Goal: Task Accomplishment & Management: Manage account settings

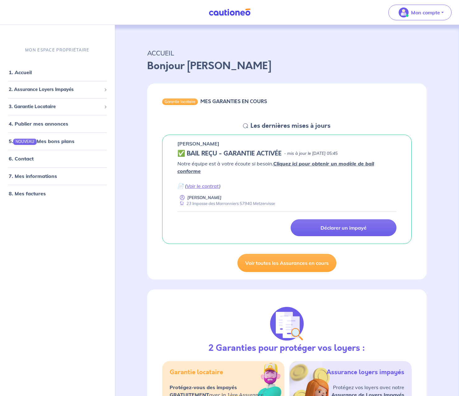
click at [259, 175] on p "Notre équipe est à votre écoute si besoin. Cliquez ici pour obtenir un modèle d…" at bounding box center [287, 175] width 219 height 30
click at [259, 265] on link "Voir toutes les Assurances en cours" at bounding box center [287, 263] width 99 height 18
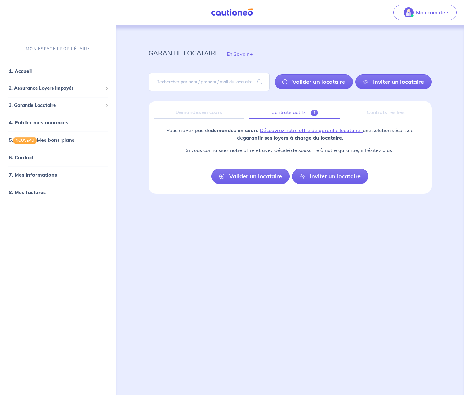
click at [283, 111] on link "Contrats actifs 1" at bounding box center [294, 112] width 91 height 13
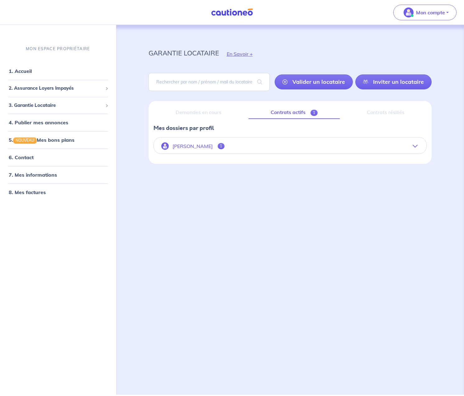
click at [243, 147] on button "[PERSON_NAME] 1" at bounding box center [290, 146] width 273 height 15
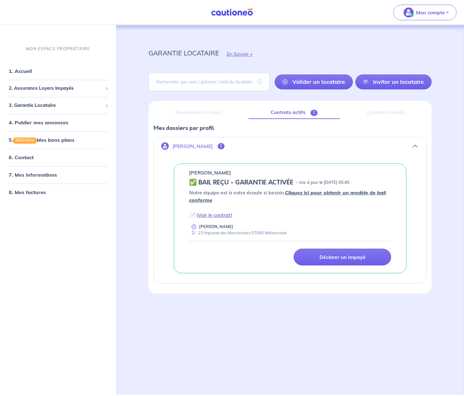
click at [212, 218] on link "Voir le contrat" at bounding box center [214, 215] width 33 height 6
click at [31, 192] on link "8. Mes factures" at bounding box center [27, 192] width 36 height 6
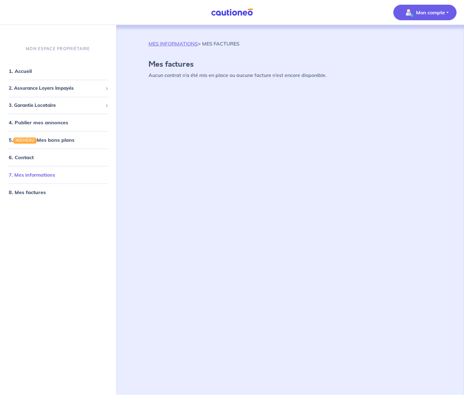
click at [27, 176] on link "7. Mes informations" at bounding box center [32, 175] width 46 height 6
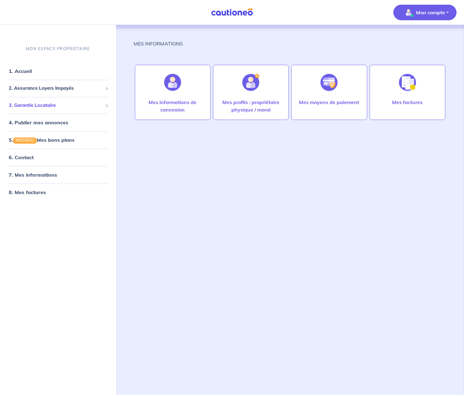
click at [36, 104] on span "3. Garantie Locataire" at bounding box center [56, 105] width 94 height 7
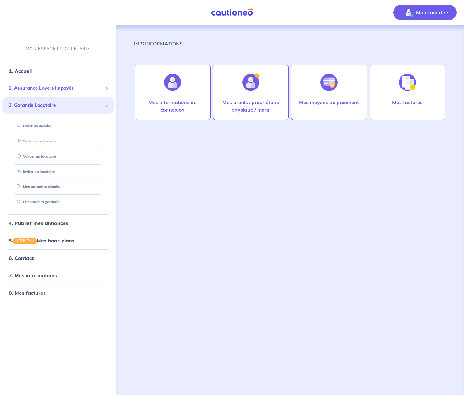
click at [53, 89] on span "2. Assurance Loyers Impayés" at bounding box center [56, 88] width 94 height 7
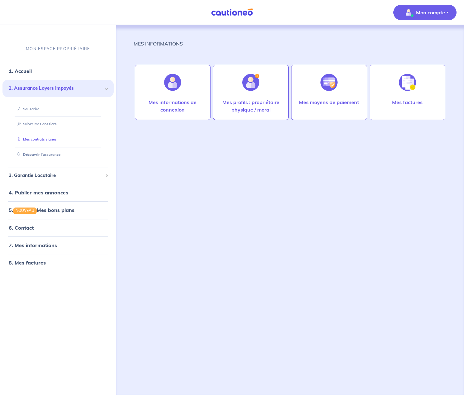
click at [40, 139] on link "Mes contrats signés" at bounding box center [36, 139] width 42 height 4
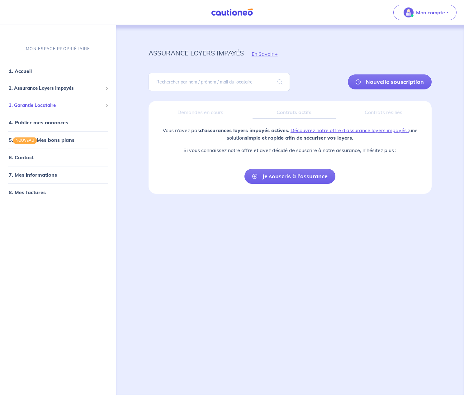
click at [27, 105] on span "3. Garantie Locataire" at bounding box center [56, 105] width 94 height 7
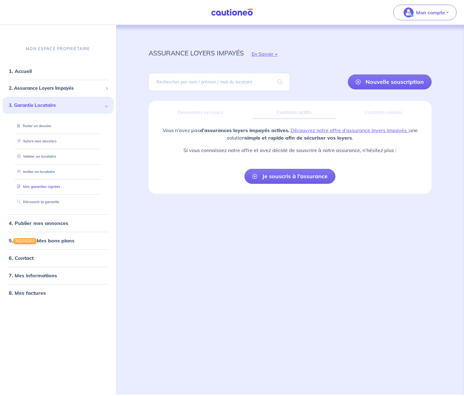
click at [37, 186] on link "Mes garanties signées" at bounding box center [38, 186] width 46 height 4
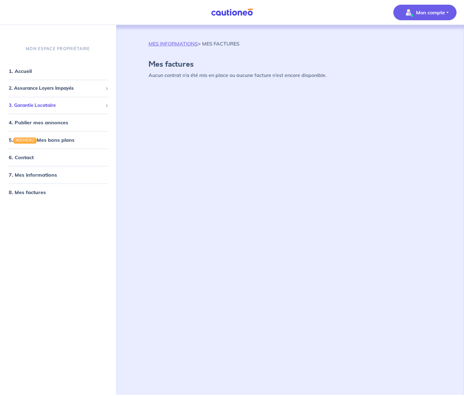
click at [37, 105] on span "3. Garantie Locataire" at bounding box center [56, 105] width 94 height 7
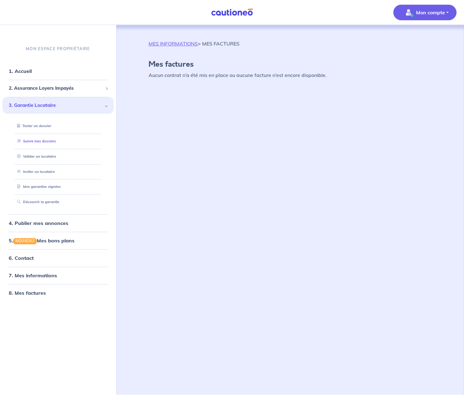
click at [44, 142] on link "Suivre mes dossiers" at bounding box center [35, 141] width 41 height 4
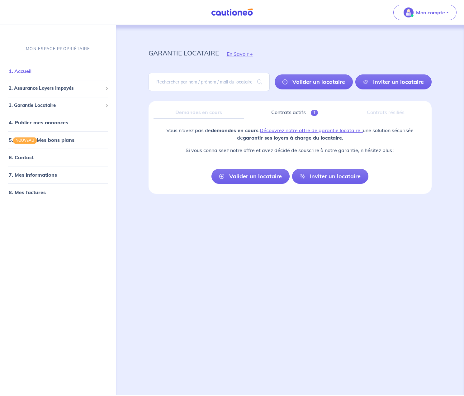
click at [22, 70] on link "1. Accueil" at bounding box center [20, 71] width 23 height 6
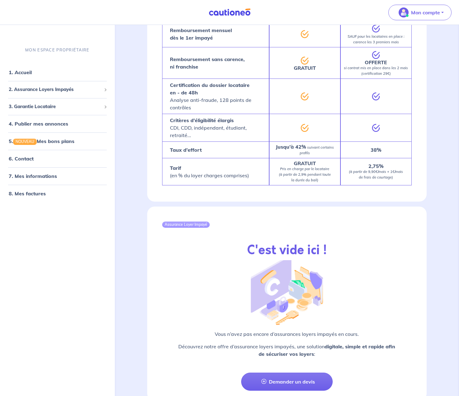
scroll to position [559, 0]
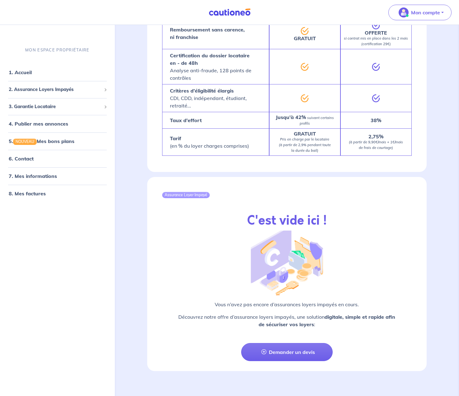
click at [375, 231] on div at bounding box center [287, 266] width 181 height 70
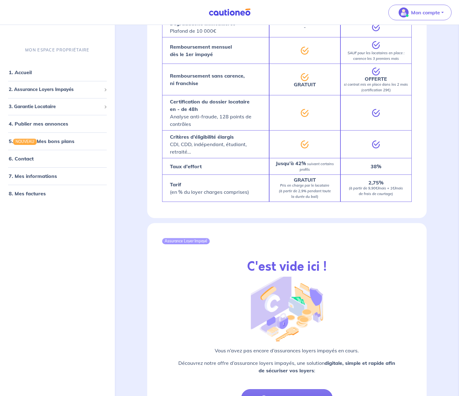
scroll to position [497, 0]
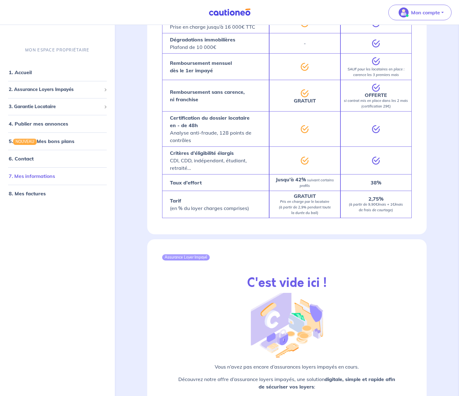
click at [33, 179] on link "7. Mes informations" at bounding box center [32, 176] width 46 height 6
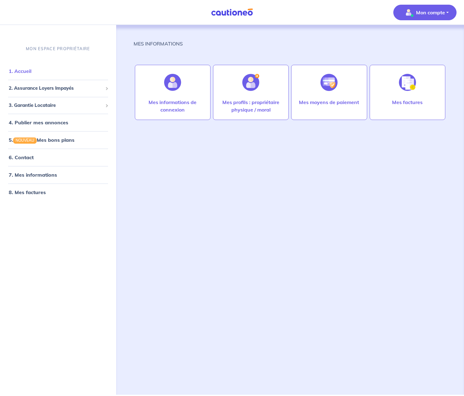
click at [23, 71] on link "1. Accueil" at bounding box center [20, 71] width 23 height 6
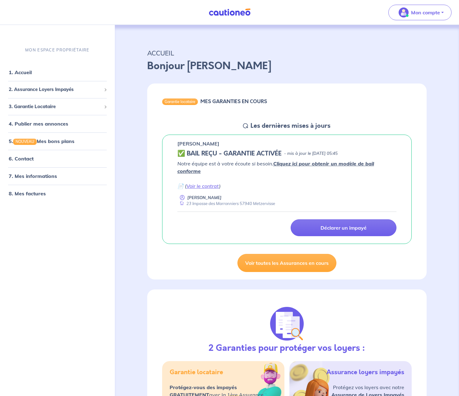
click at [234, 13] on img at bounding box center [230, 12] width 47 height 8
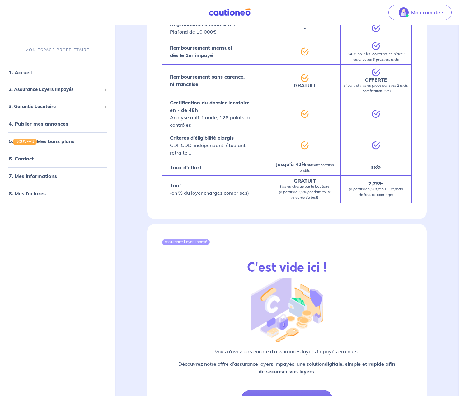
scroll to position [559, 0]
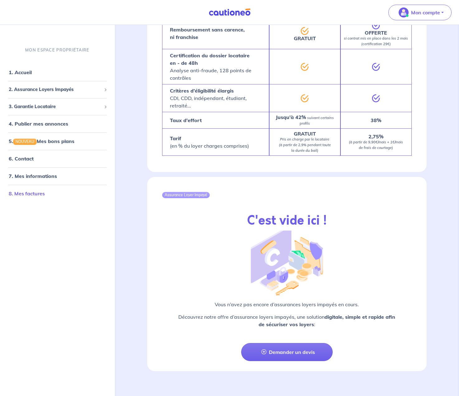
click at [27, 194] on link "8. Mes factures" at bounding box center [27, 193] width 36 height 6
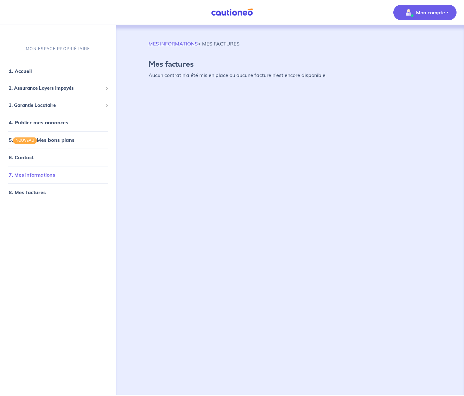
click at [31, 177] on link "7. Mes informations" at bounding box center [32, 175] width 46 height 6
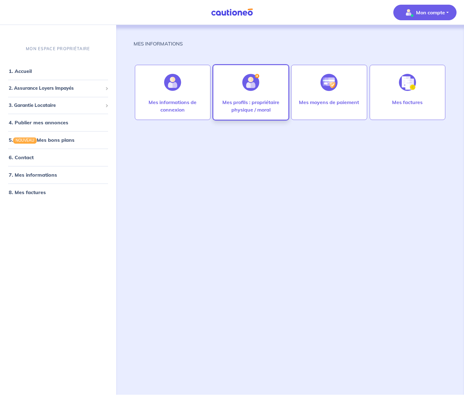
click at [255, 91] on img at bounding box center [250, 82] width 17 height 17
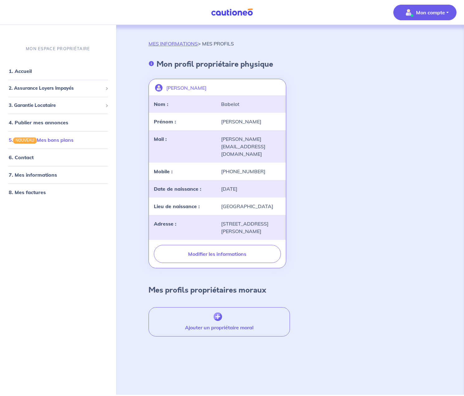
click at [42, 141] on link "5. NOUVEAU Mes bons plans" at bounding box center [41, 140] width 65 height 6
click at [29, 72] on link "1. Accueil" at bounding box center [20, 71] width 23 height 6
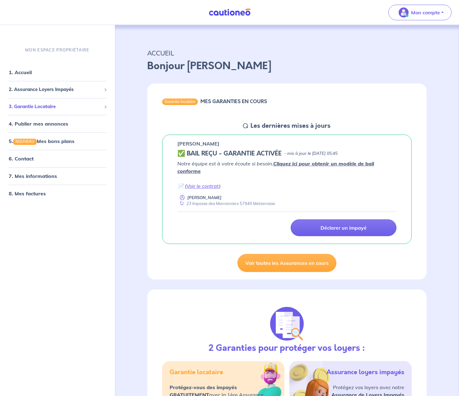
click at [36, 107] on span "3. Garantie Locataire" at bounding box center [55, 106] width 93 height 7
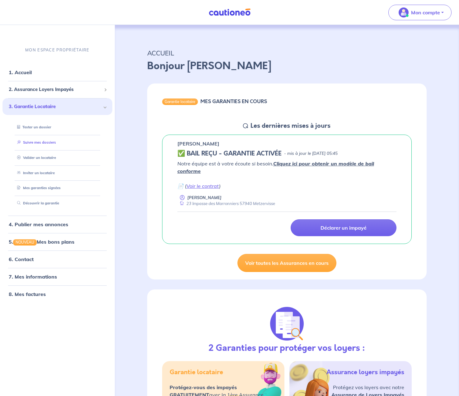
click at [33, 142] on link "Suivre mes dossiers" at bounding box center [35, 142] width 41 height 4
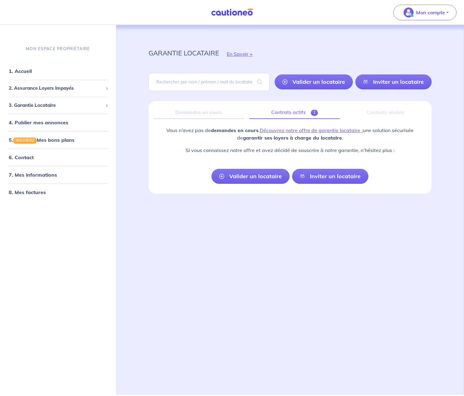
click at [282, 112] on link "Contrats actifs 1" at bounding box center [294, 112] width 91 height 13
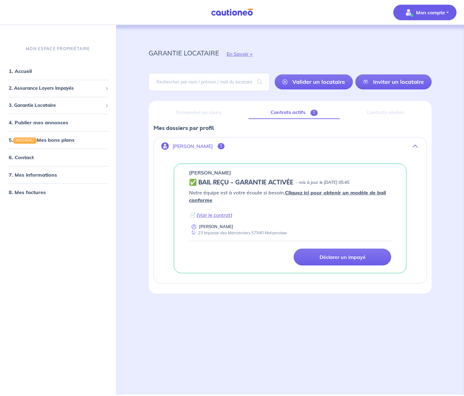
click at [440, 12] on p "Mon compte" at bounding box center [430, 12] width 29 height 7
click at [60, 211] on div "MON ESPACE PROPRIÉTAIRE 1. Accueil 2. Assurance Loyers Impayés Souscrire Suivre…" at bounding box center [58, 216] width 116 height 356
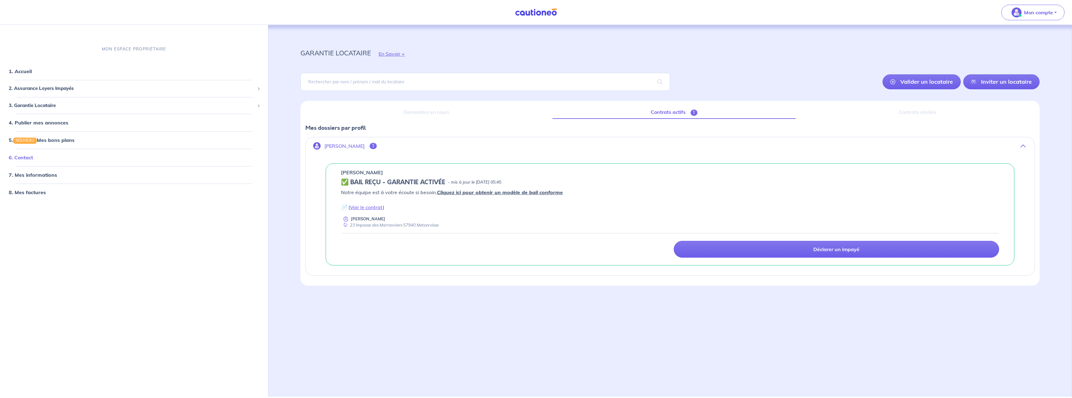
click at [21, 157] on link "6. Contact" at bounding box center [21, 157] width 24 height 6
